Goal: Information Seeking & Learning: Learn about a topic

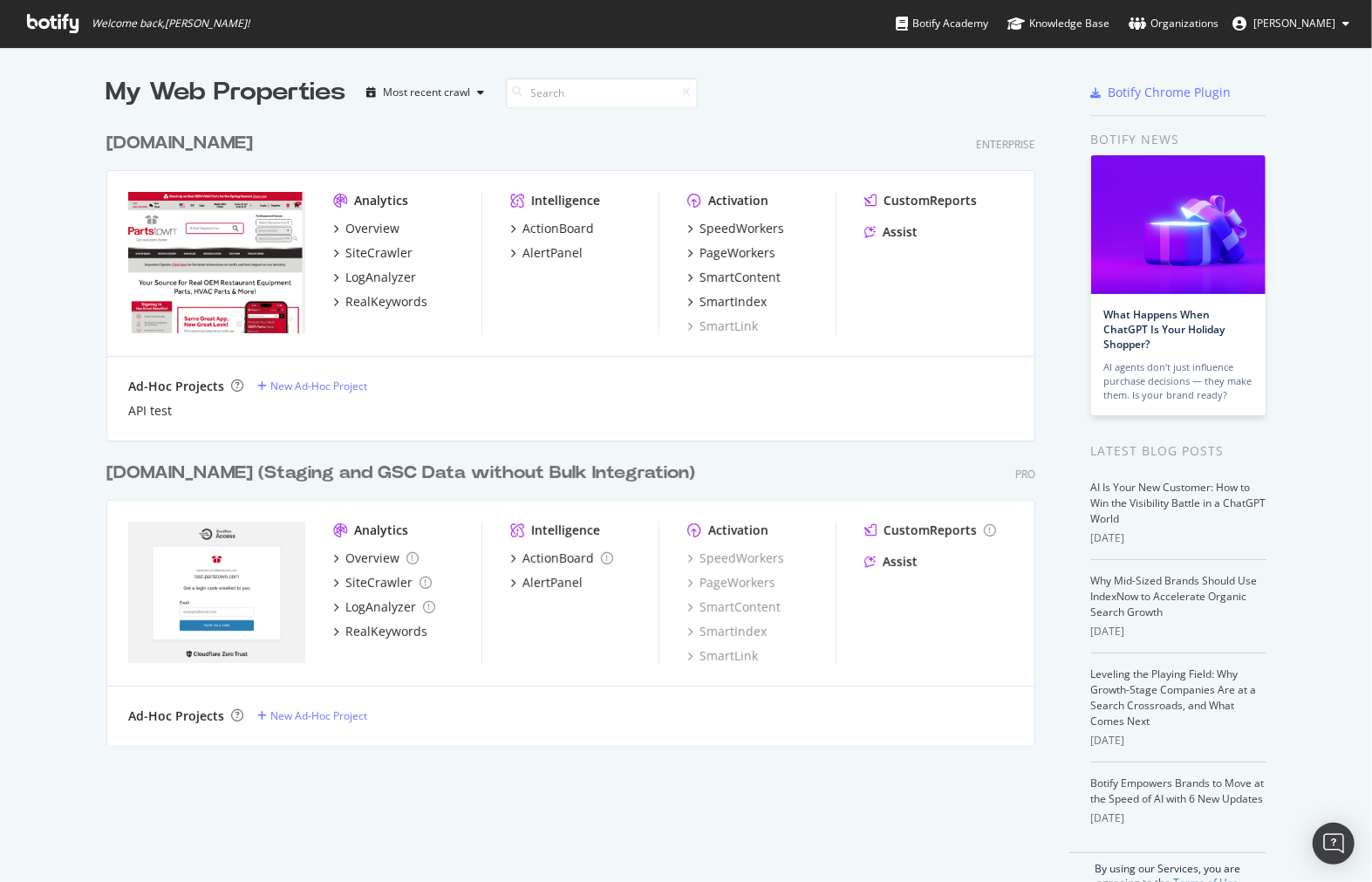
scroll to position [868, 1343]
click at [371, 301] on div "RealKeywords" at bounding box center [386, 302] width 82 height 17
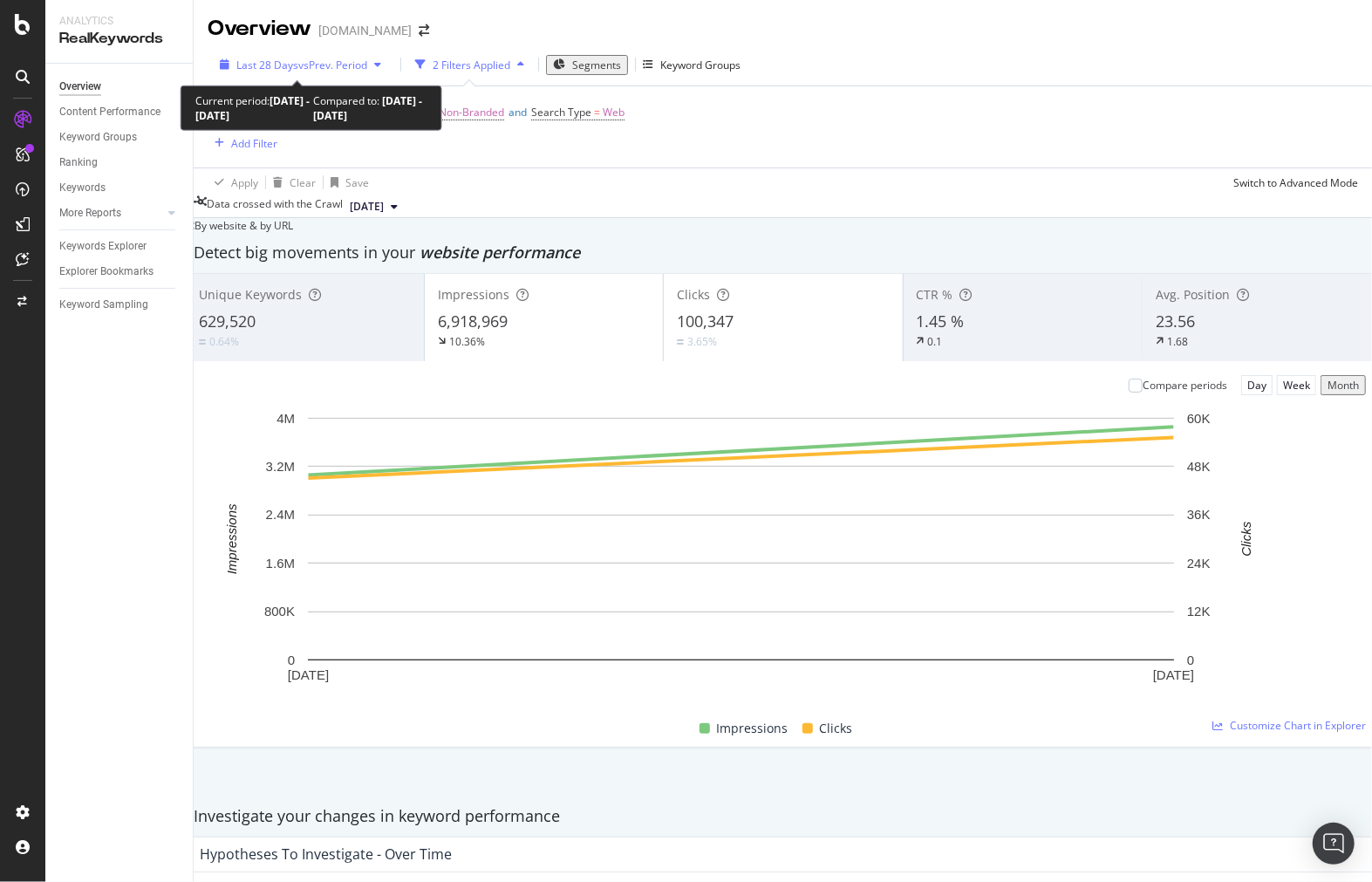
click at [312, 69] on span "vs Prev. Period" at bounding box center [332, 65] width 69 height 14
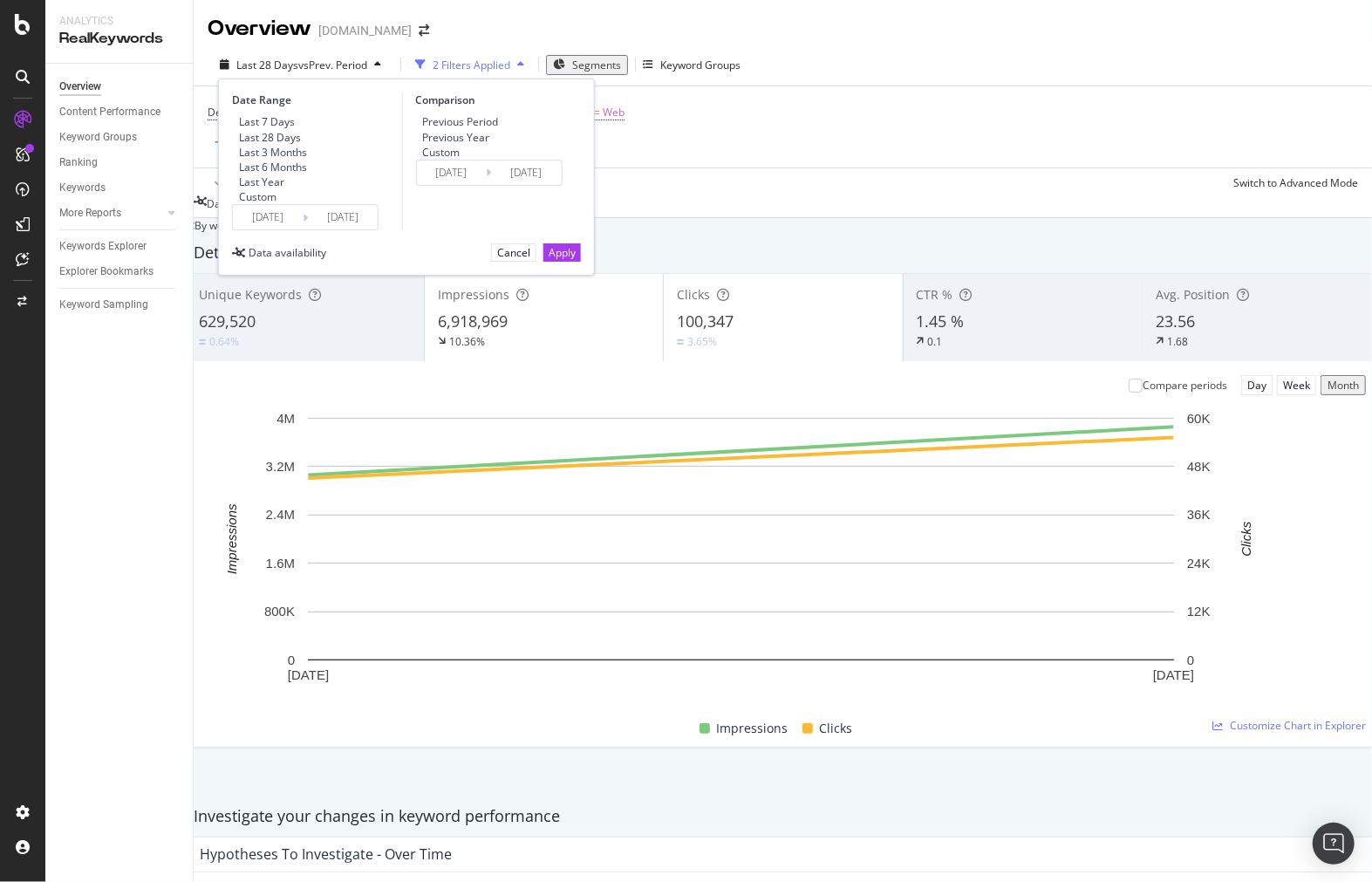
click at [280, 230] on input "[DATE]" at bounding box center [267, 216] width 69 height 24
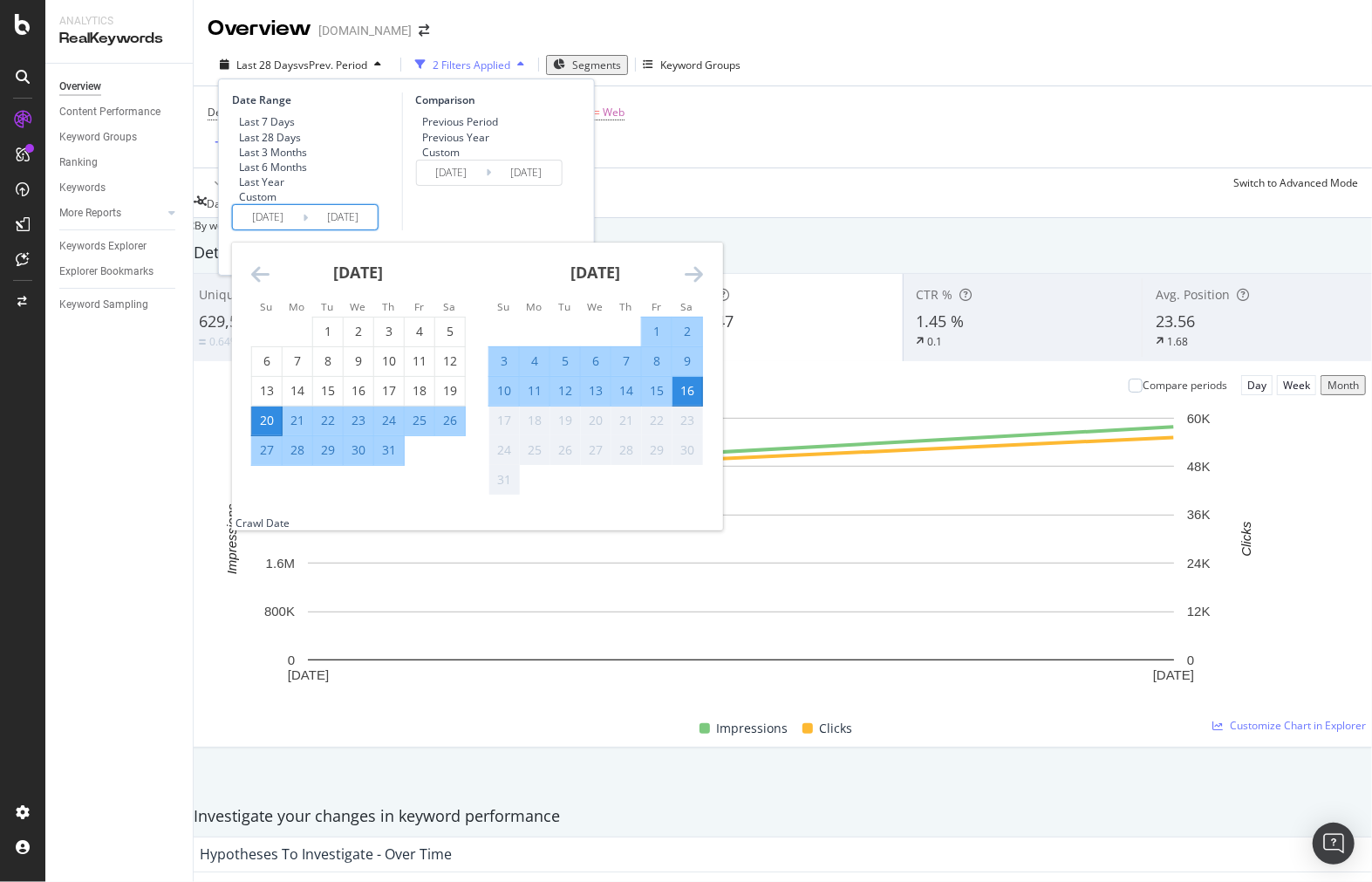
click at [501, 400] on div "10" at bounding box center [504, 391] width 30 height 17
type input "[DATE]"
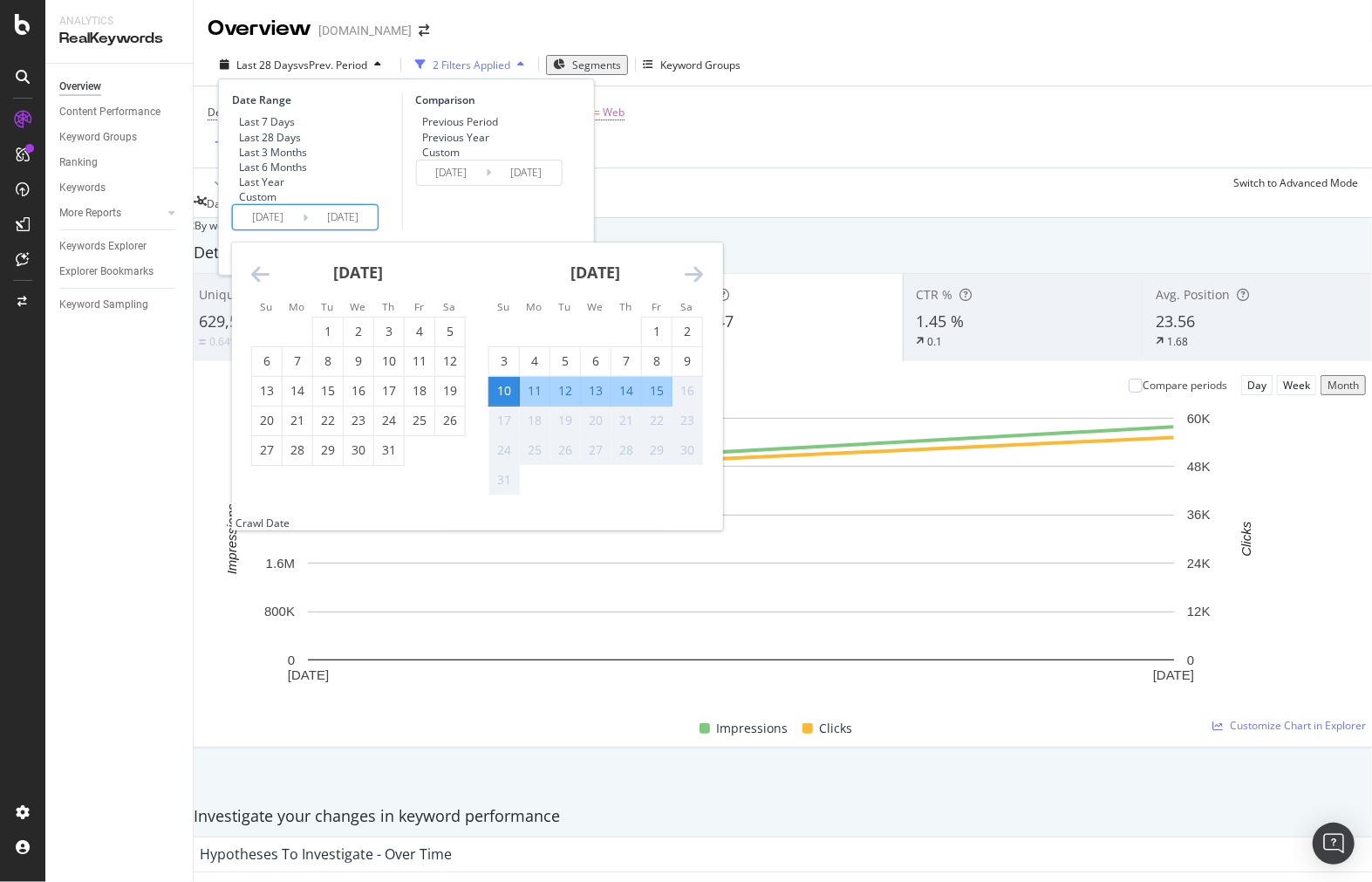
click at [685, 400] on div "16" at bounding box center [687, 391] width 30 height 17
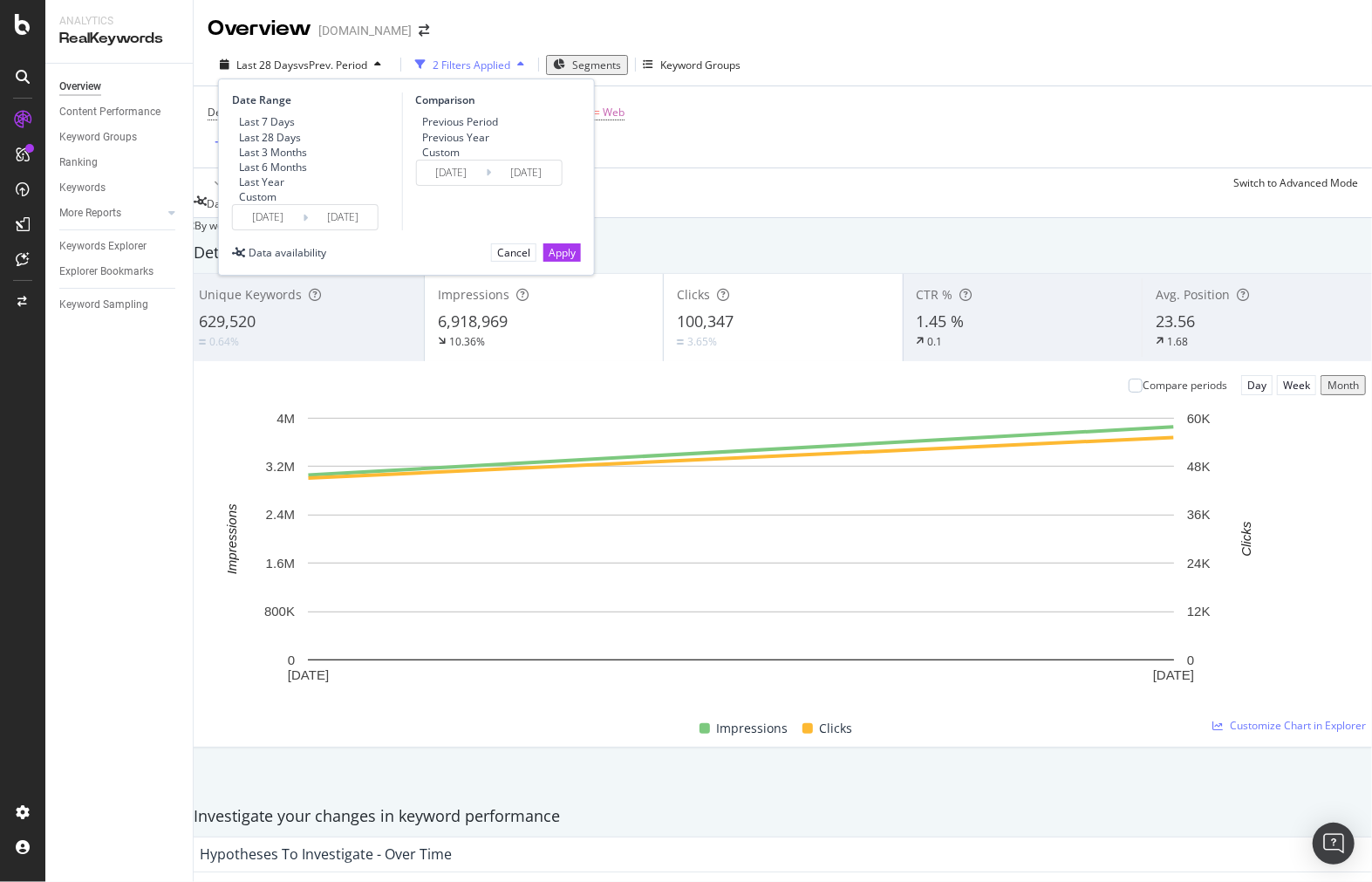
click at [481, 136] on div "Previous Year" at bounding box center [456, 137] width 68 height 14
type input "[DATE]"
click at [549, 260] on div "Apply" at bounding box center [563, 252] width 27 height 14
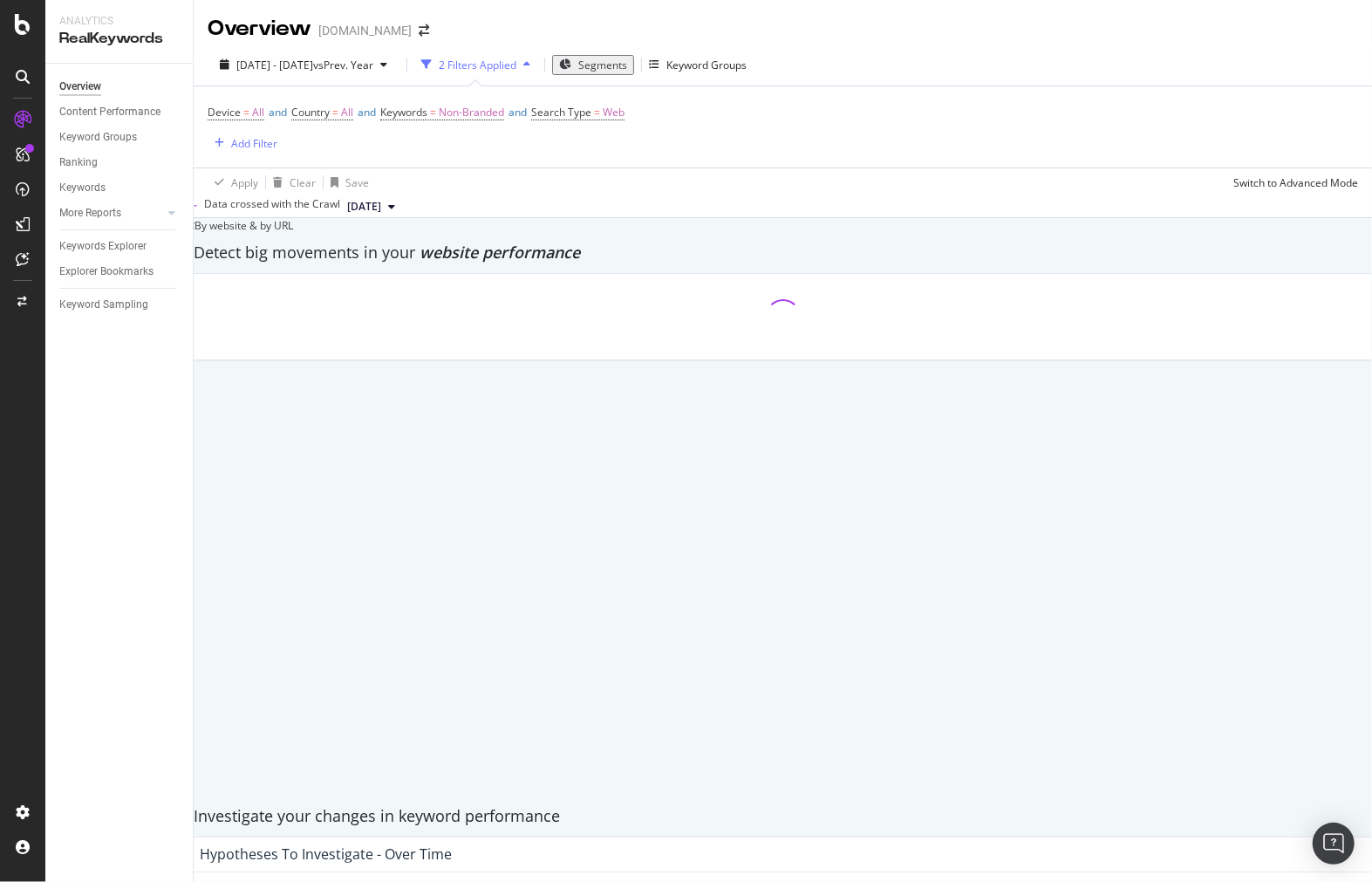
click at [626, 72] on div "Segments" at bounding box center [593, 65] width 69 height 14
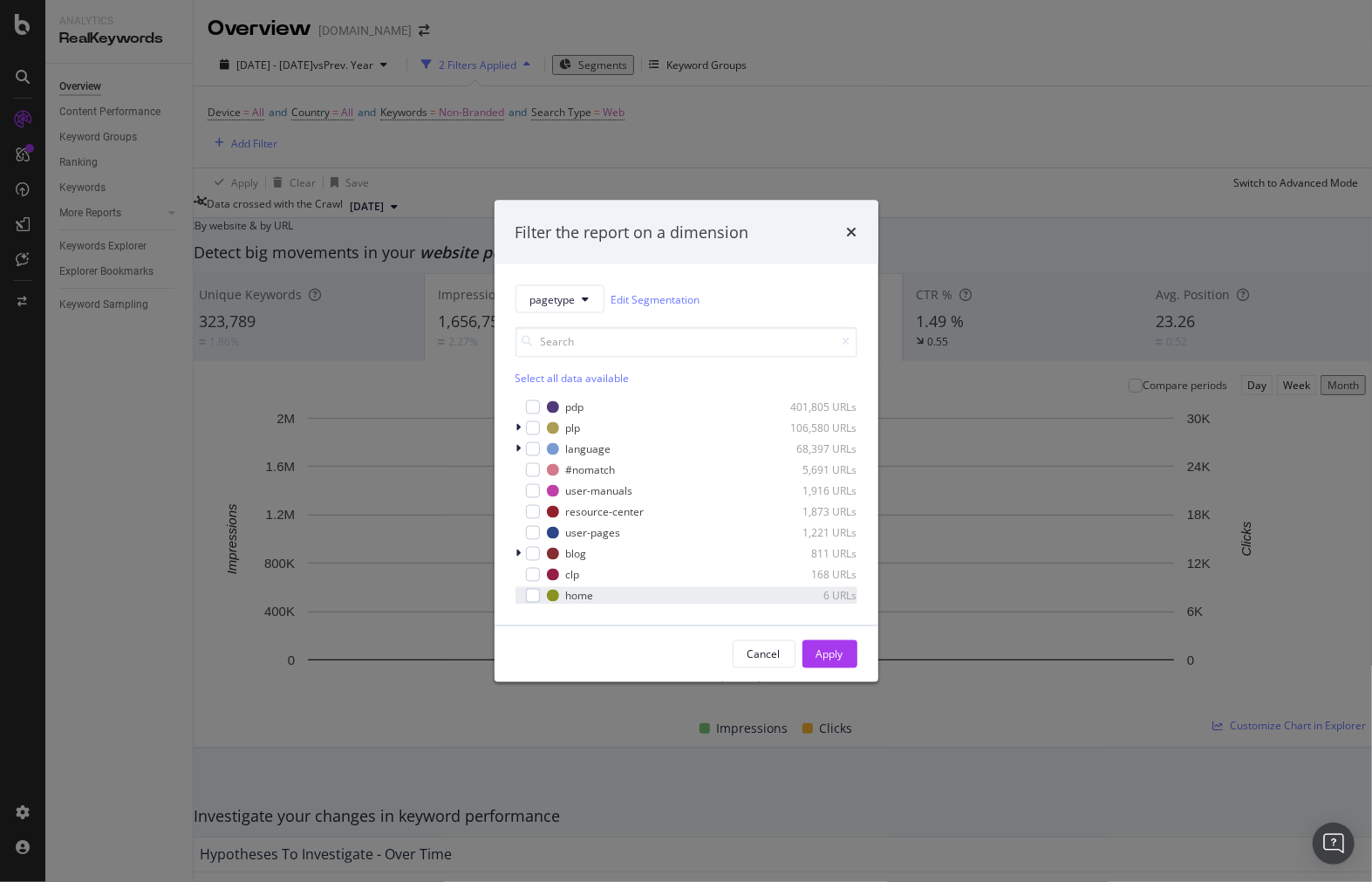
click at [524, 597] on div "modal" at bounding box center [520, 596] width 11 height 17
click at [535, 597] on icon "modal" at bounding box center [533, 595] width 8 height 9
click at [536, 598] on div "modal" at bounding box center [533, 595] width 14 height 14
click at [824, 657] on div "Apply" at bounding box center [830, 653] width 27 height 14
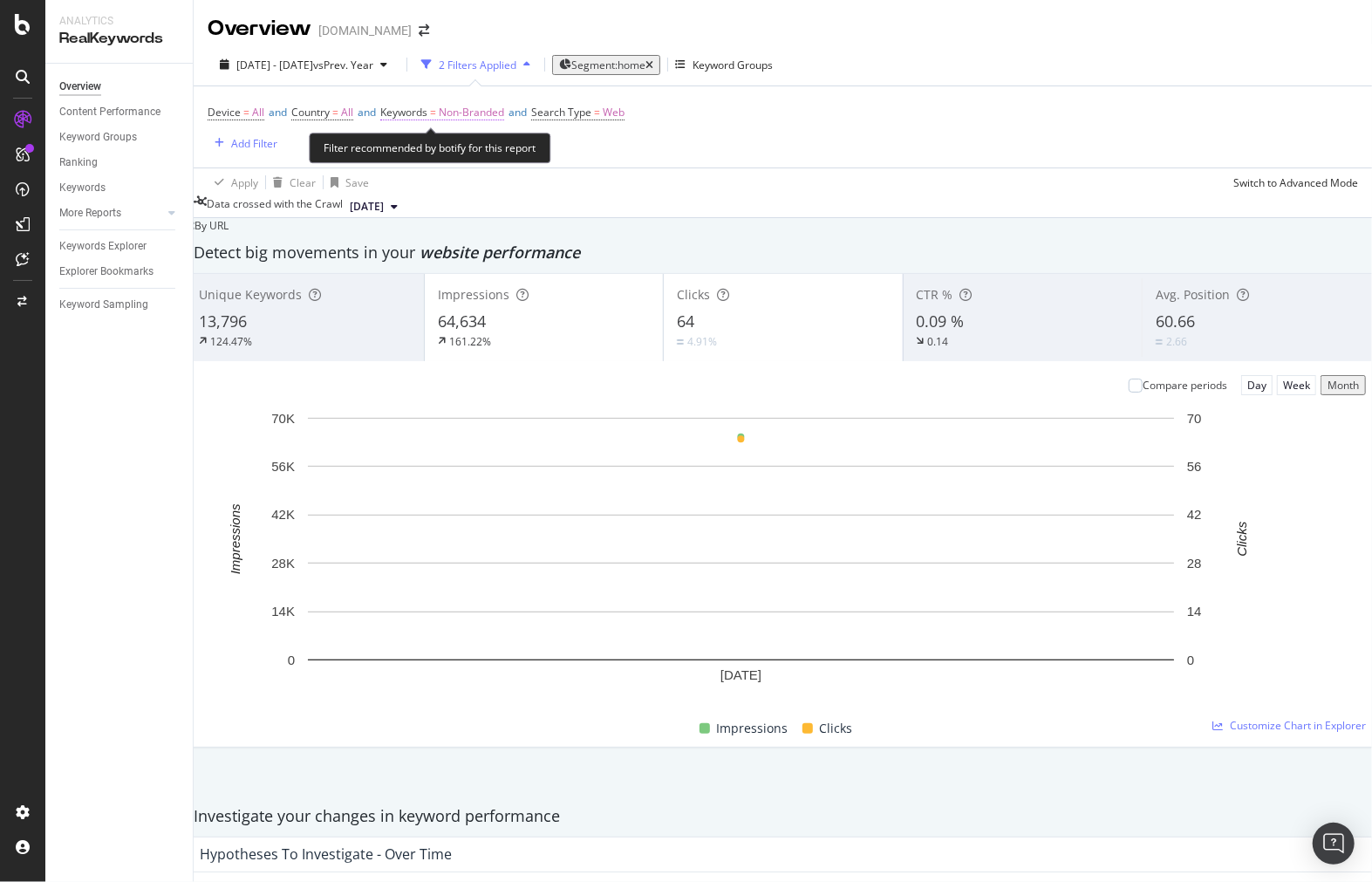
click at [473, 123] on span "Non-Branded" at bounding box center [472, 112] width 66 height 24
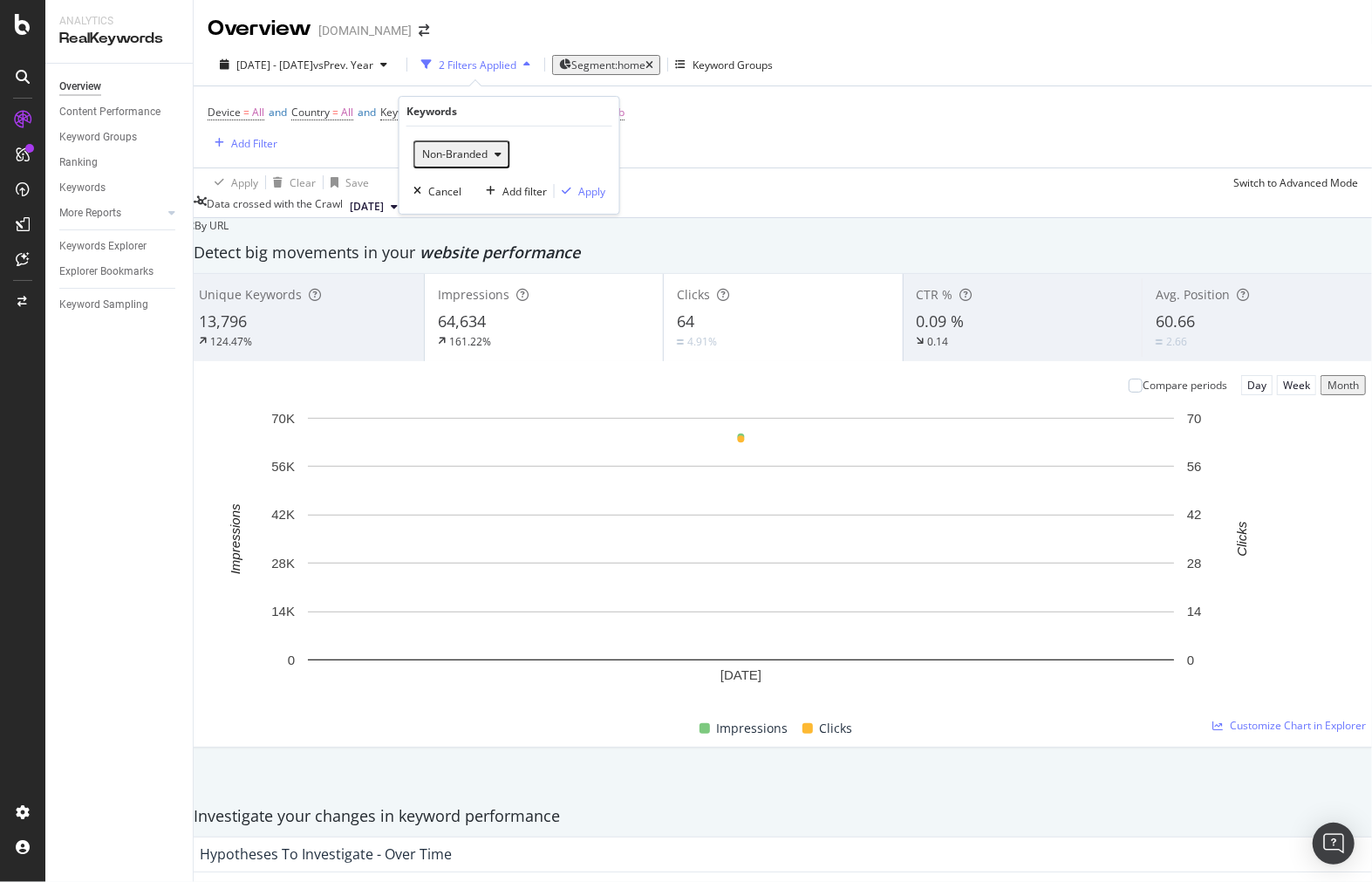
click at [489, 154] on div "button" at bounding box center [498, 154] width 21 height 11
click at [484, 223] on div "Branded" at bounding box center [516, 221] width 206 height 25
click at [606, 199] on div "Branded Cancel Add filter Apply" at bounding box center [509, 170] width 220 height 87
click at [595, 194] on div "Apply" at bounding box center [591, 191] width 27 height 14
